Goal: Information Seeking & Learning: Learn about a topic

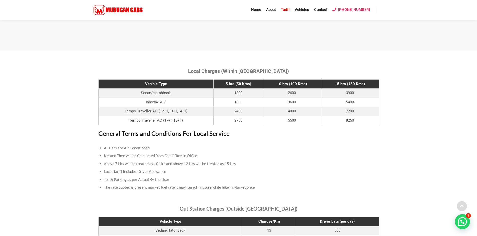
scroll to position [236, 0]
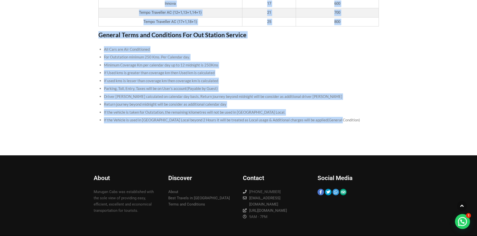
click at [278, 71] on li "If Used kms is greater than coverage km then Used km is calculated" at bounding box center [238, 73] width 269 height 8
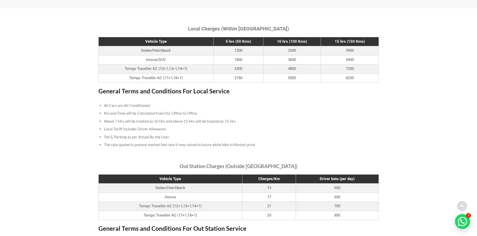
scroll to position [0, 0]
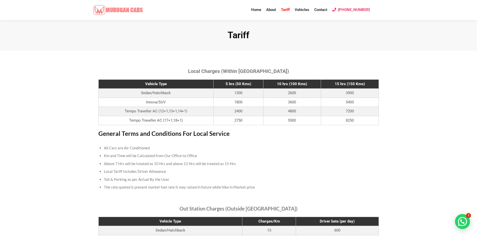
click at [129, 10] on img at bounding box center [118, 10] width 50 height 10
click at [414, 108] on article "Local Charges (Within [GEOGRAPHIC_DATA]) Vehicle Type 5 hrs (50 Kms) 10 hrs (10…" at bounding box center [238, 221] width 477 height 341
drag, startPoint x: 88, startPoint y: 4, endPoint x: 91, endPoint y: 3, distance: 3.0
click at [89, 4] on div "Home About Tariff Vehicles Contact [PHONE_NUMBER] More info Main menu" at bounding box center [238, 10] width 310 height 20
drag, startPoint x: 85, startPoint y: 6, endPoint x: 141, endPoint y: 12, distance: 56.0
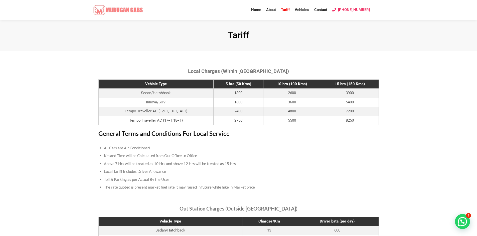
click at [141, 12] on div "Home About Tariff Vehicles Contact +91 97899 54273 More info Main menu" at bounding box center [238, 10] width 310 height 20
click at [277, 35] on h1 "Tariff" at bounding box center [238, 35] width 290 height 11
click at [259, 10] on span "Home" at bounding box center [256, 10] width 10 height 5
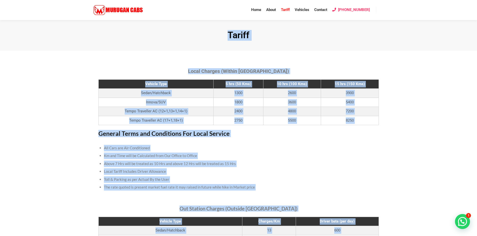
click at [330, 149] on li "All Cars are Air Conditioned" at bounding box center [238, 148] width 269 height 8
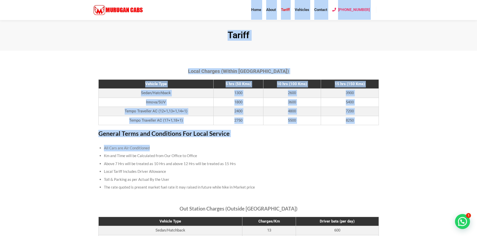
drag, startPoint x: 237, startPoint y: 9, endPoint x: 351, endPoint y: 152, distance: 182.5
click at [351, 152] on li "All Cars are Air Conditioned" at bounding box center [238, 148] width 269 height 8
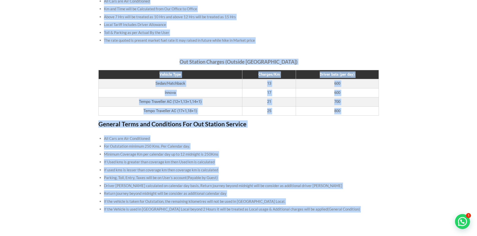
scroll to position [247, 0]
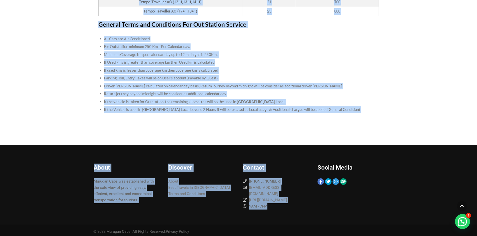
drag, startPoint x: 209, startPoint y: 36, endPoint x: 275, endPoint y: 211, distance: 187.0
click at [275, 211] on div "Home About Tariff Vehicles Contact [PHONE_NUMBER] More info Main menu [GEOGRAPH…" at bounding box center [238, 6] width 477 height 466
